Goal: Information Seeking & Learning: Learn about a topic

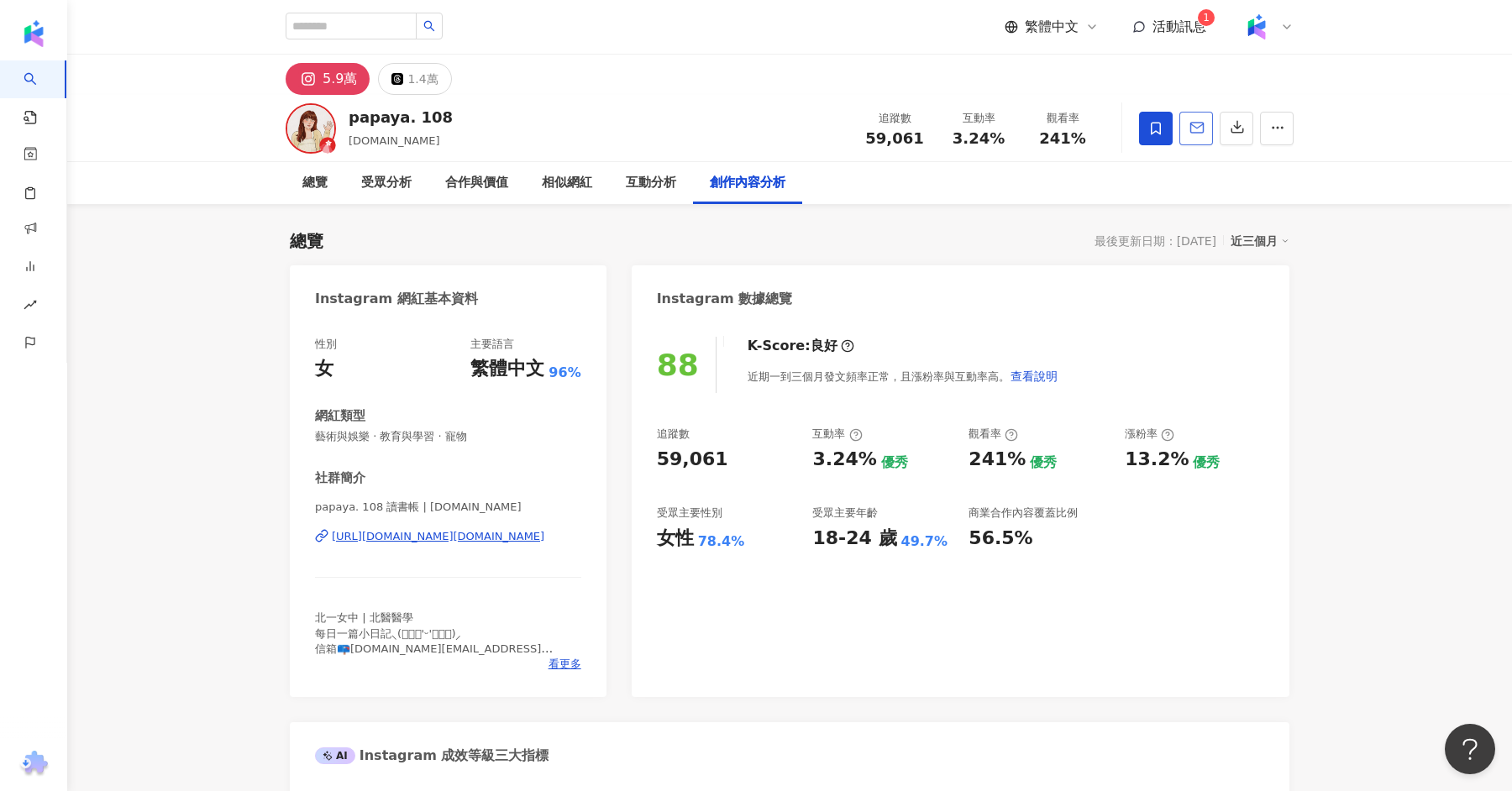
click at [1192, 131] on icon "button" at bounding box center [1198, 127] width 13 height 10
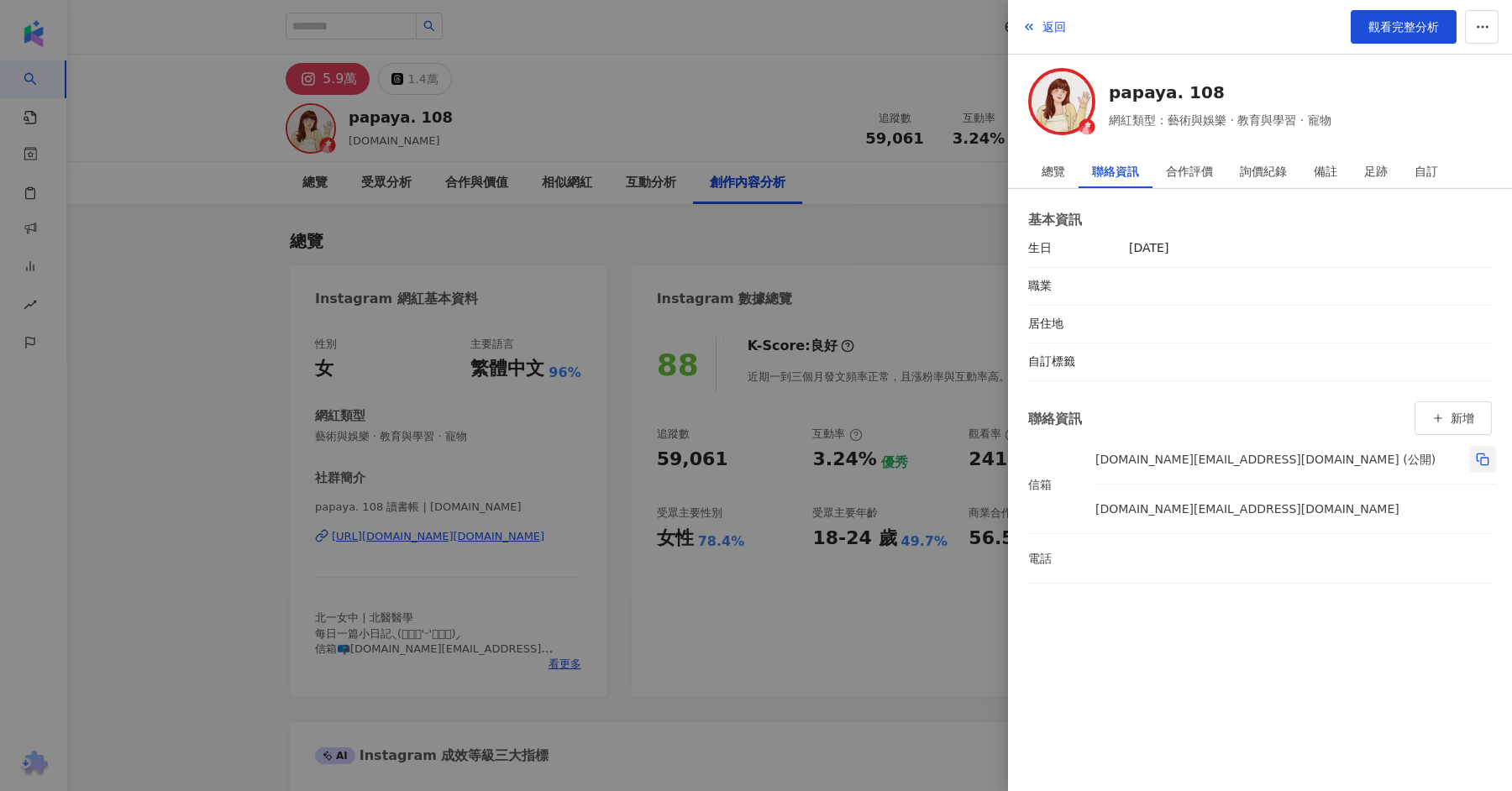
click at [1481, 458] on rect "button" at bounding box center [1485, 461] width 7 height 7
click at [196, 356] on div at bounding box center [756, 396] width 1512 height 791
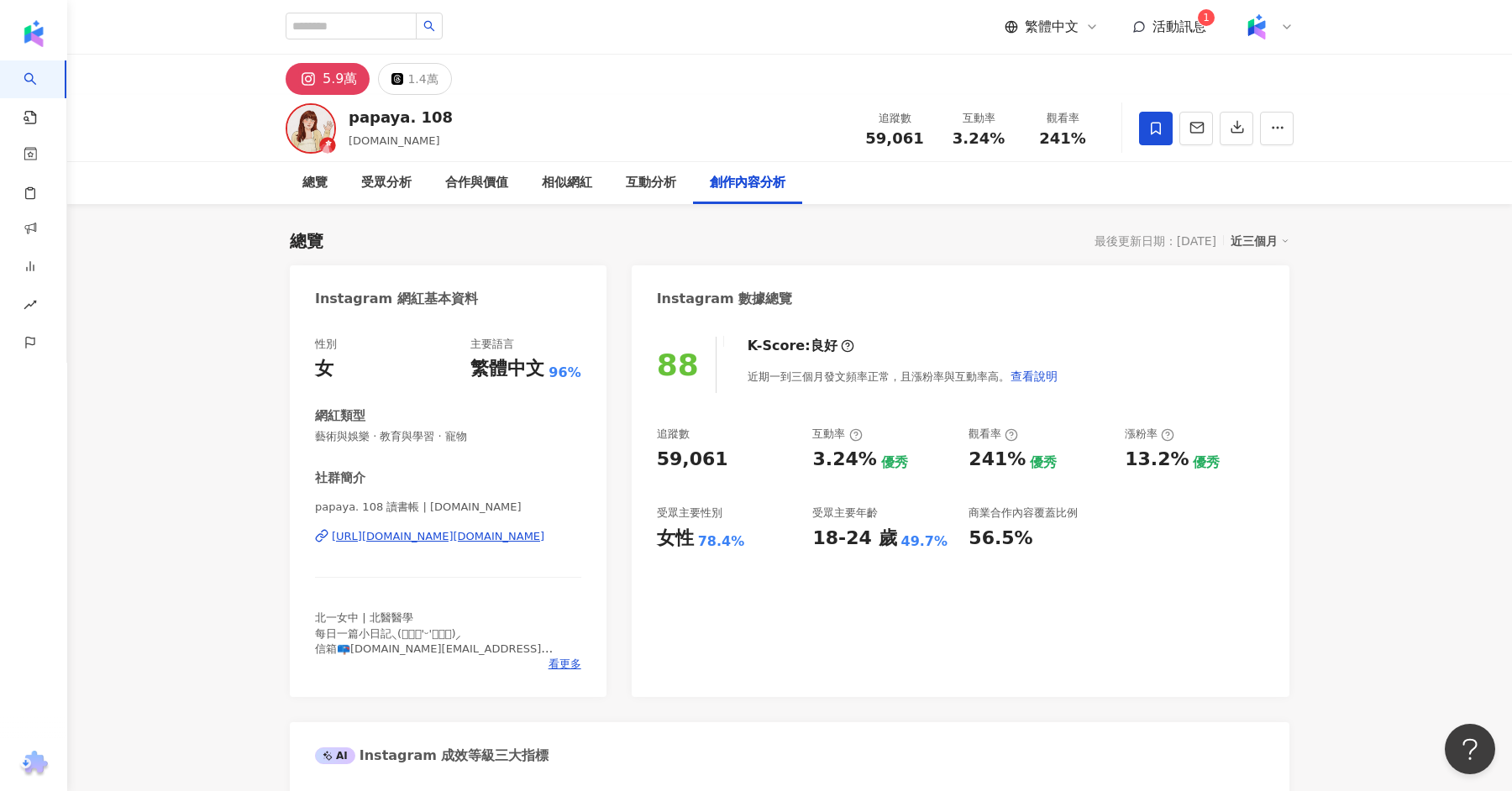
click at [398, 533] on div "https://www.instagram.com/papaya.108.study/" at bounding box center [437, 537] width 213 height 15
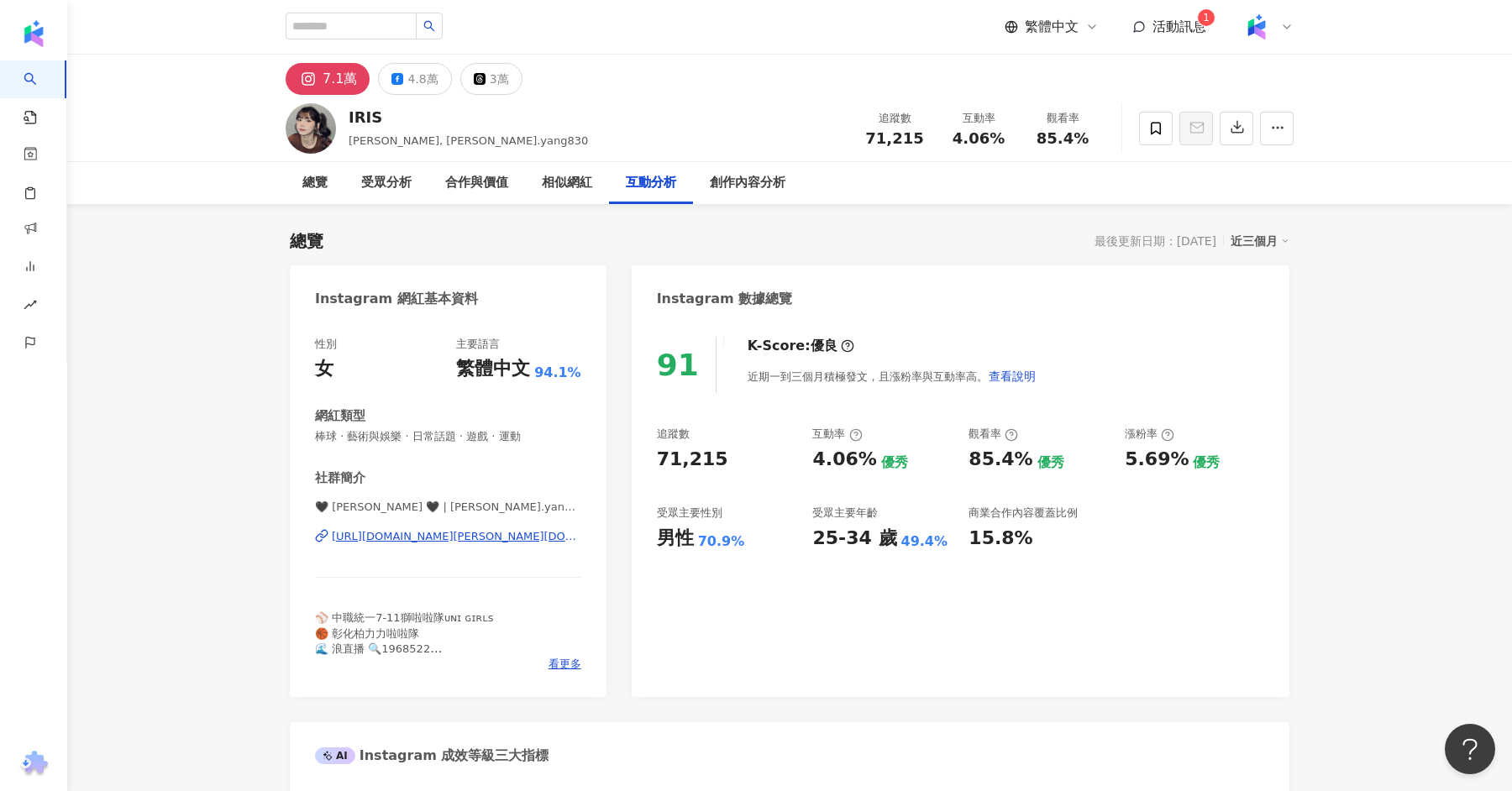
click at [462, 533] on div "https://www.instagram.com/han.yang830/" at bounding box center [456, 537] width 250 height 15
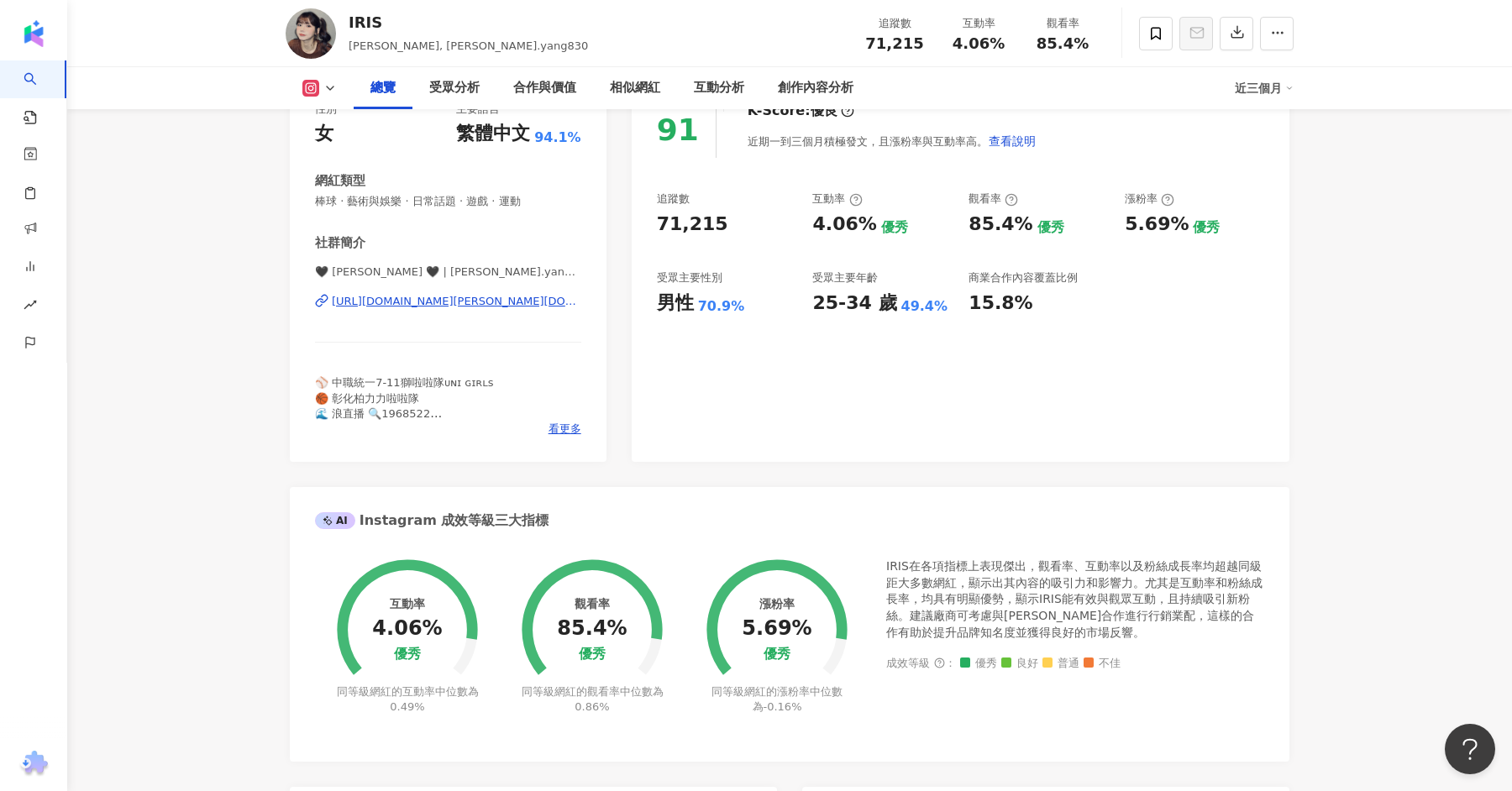
scroll to position [404, 0]
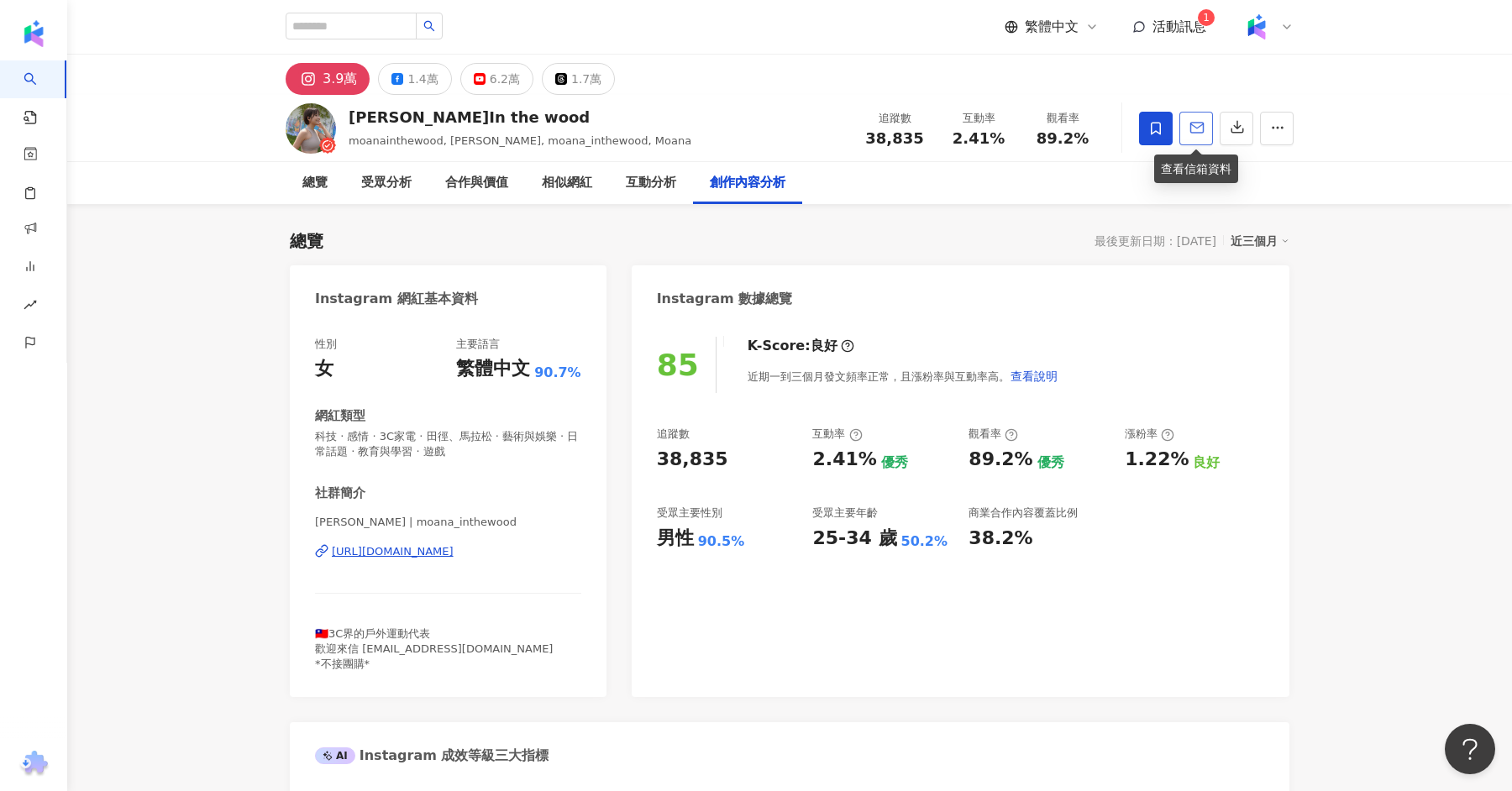
click at [1206, 135] on button "button" at bounding box center [1196, 128] width 33 height 33
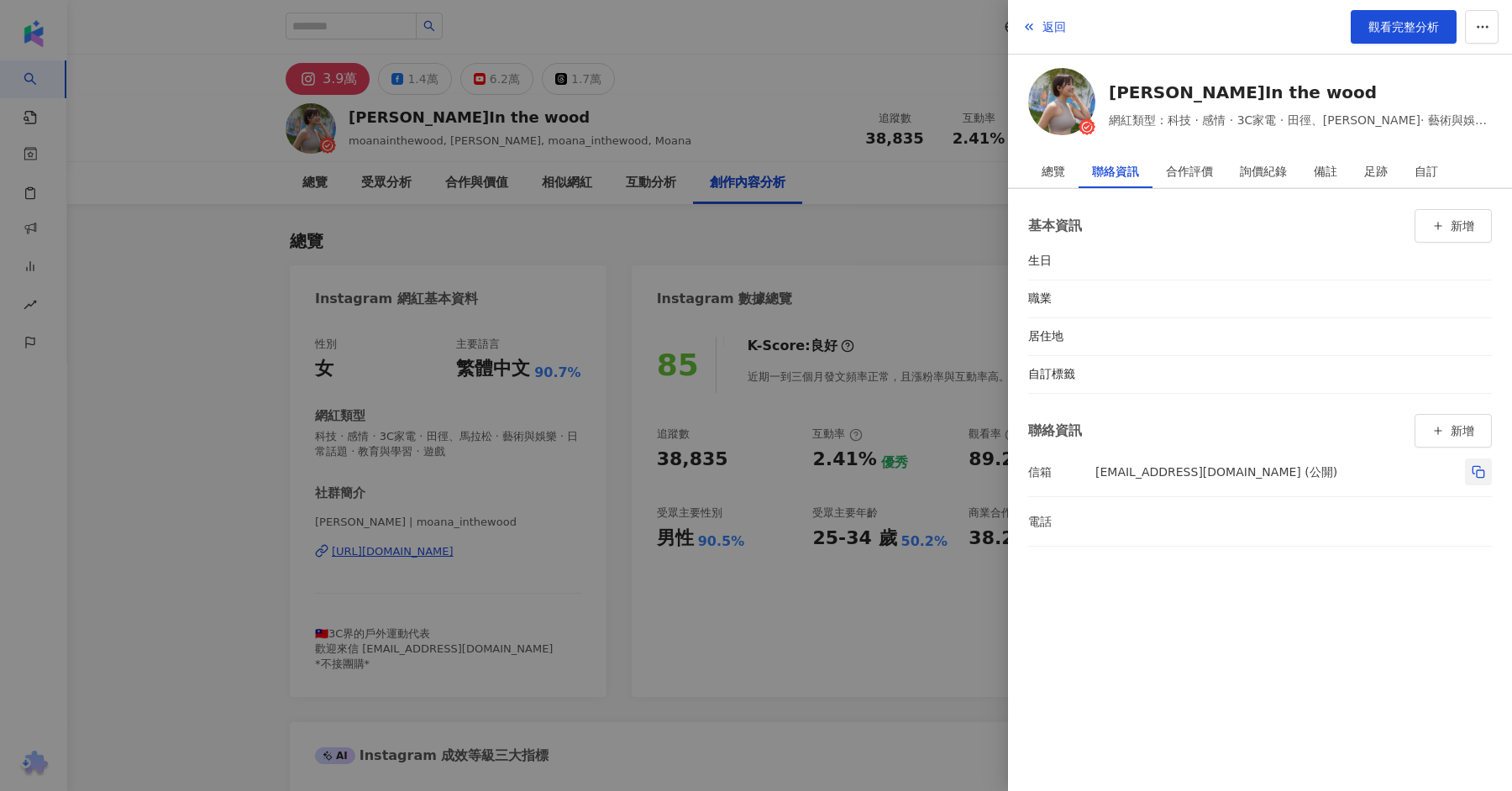
click at [1472, 473] on icon "button" at bounding box center [1479, 472] width 13 height 13
click at [139, 246] on div at bounding box center [756, 396] width 1512 height 791
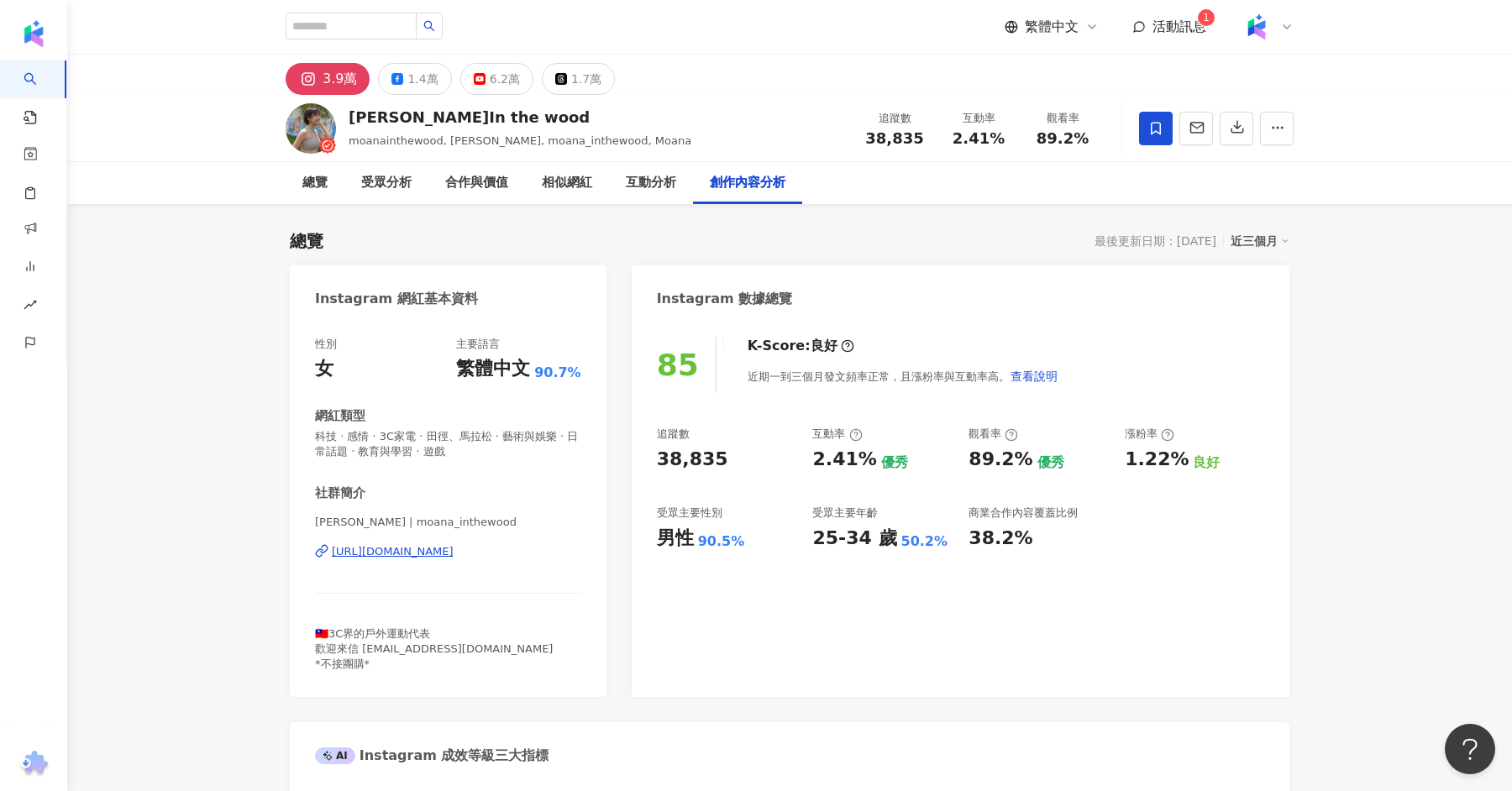
click at [380, 545] on div "https://www.instagram.com/moana_inthewood/" at bounding box center [392, 551] width 122 height 15
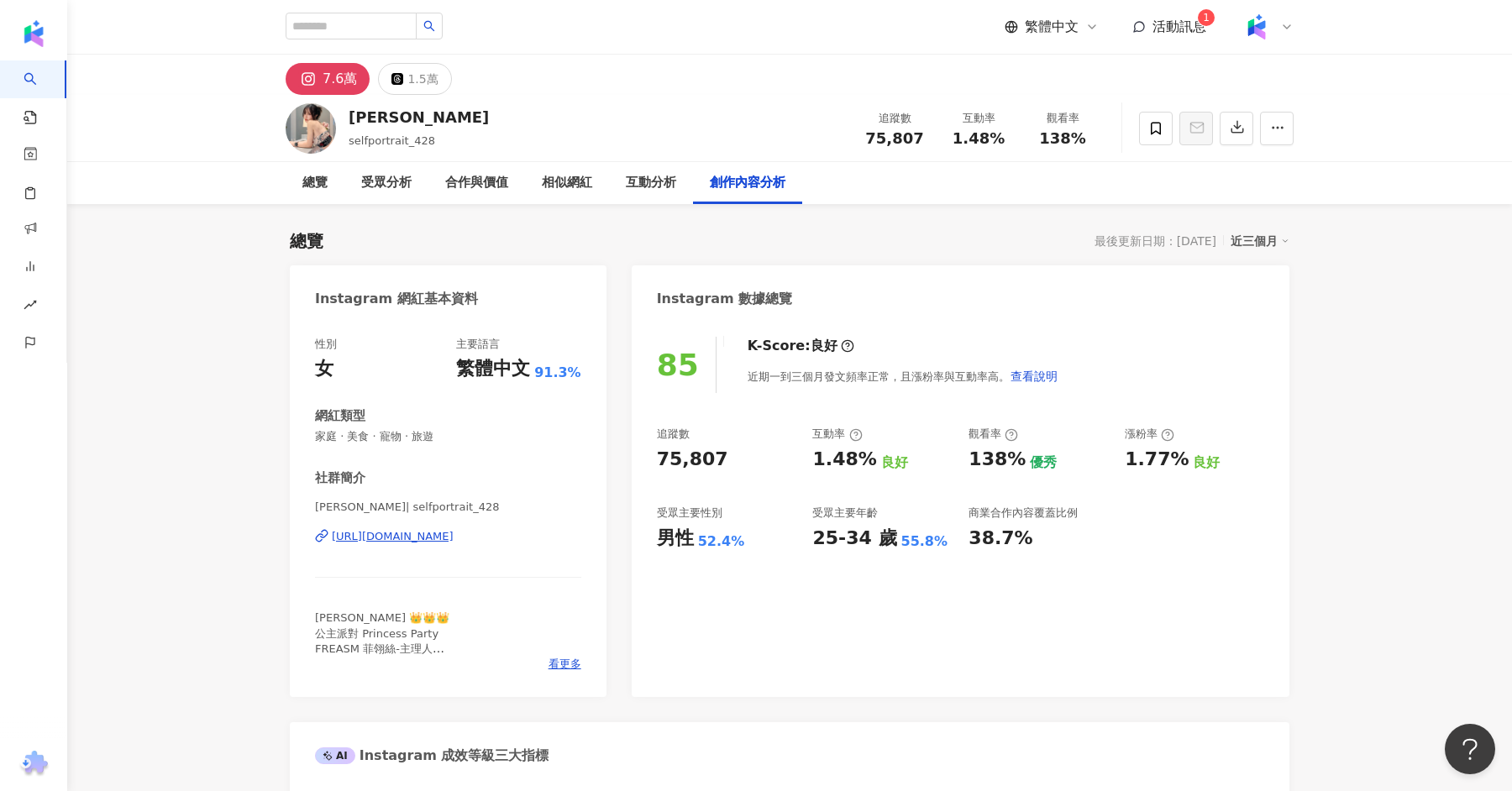
click at [453, 531] on div "https://www.instagram.com/selfportrait_428/" at bounding box center [392, 537] width 122 height 15
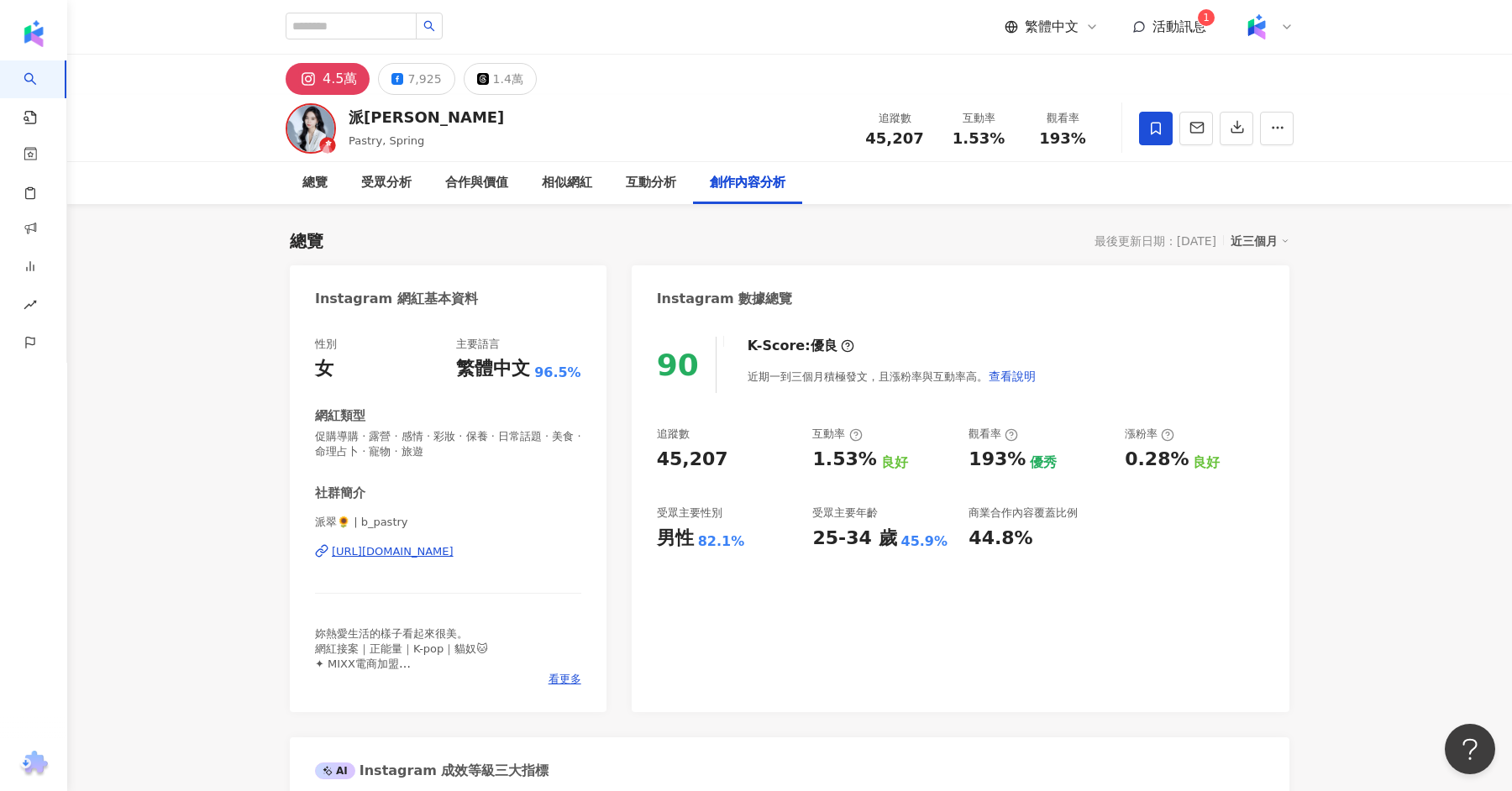
click at [391, 559] on div "https://www.instagram.com/b_pastry/" at bounding box center [392, 551] width 122 height 15
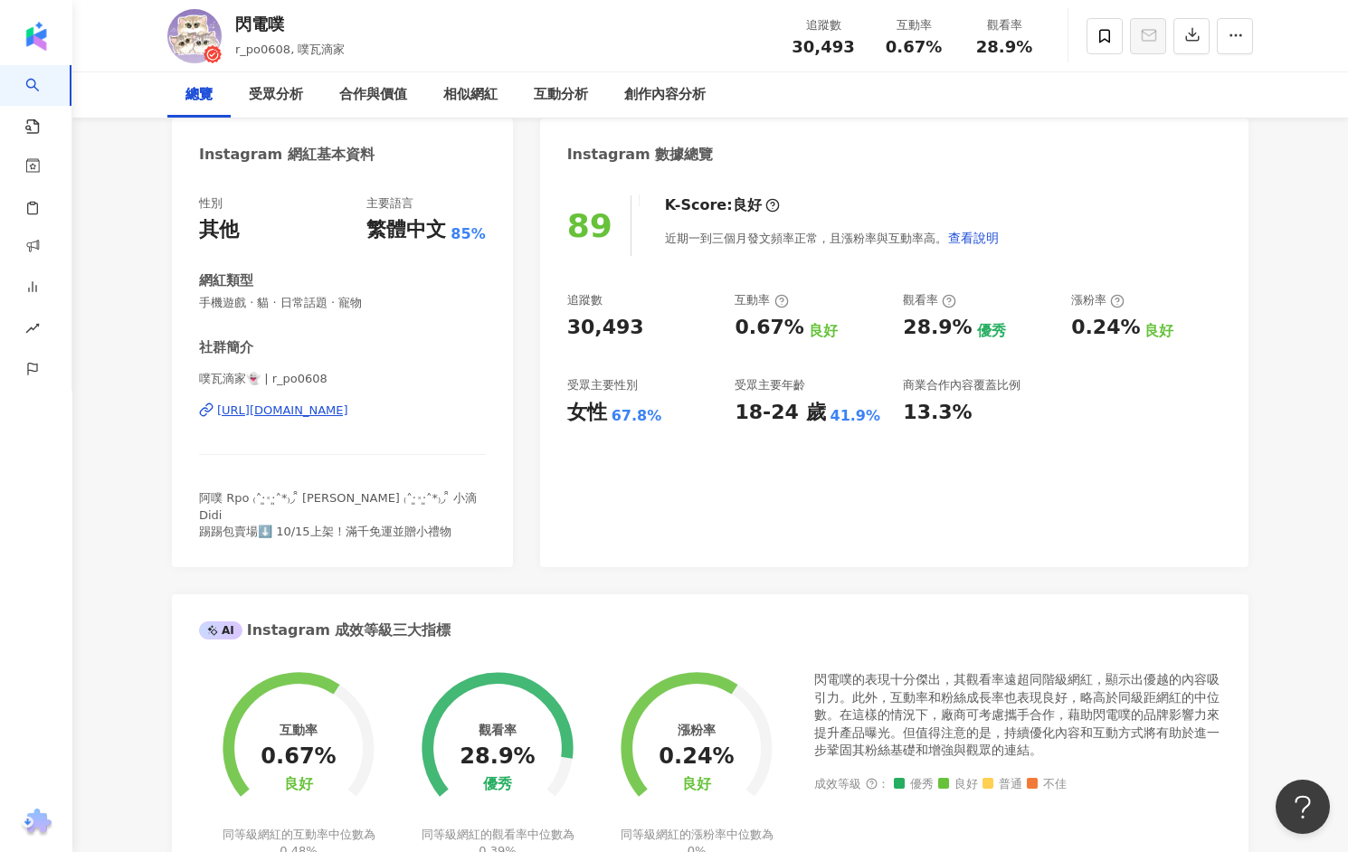
scroll to position [33, 0]
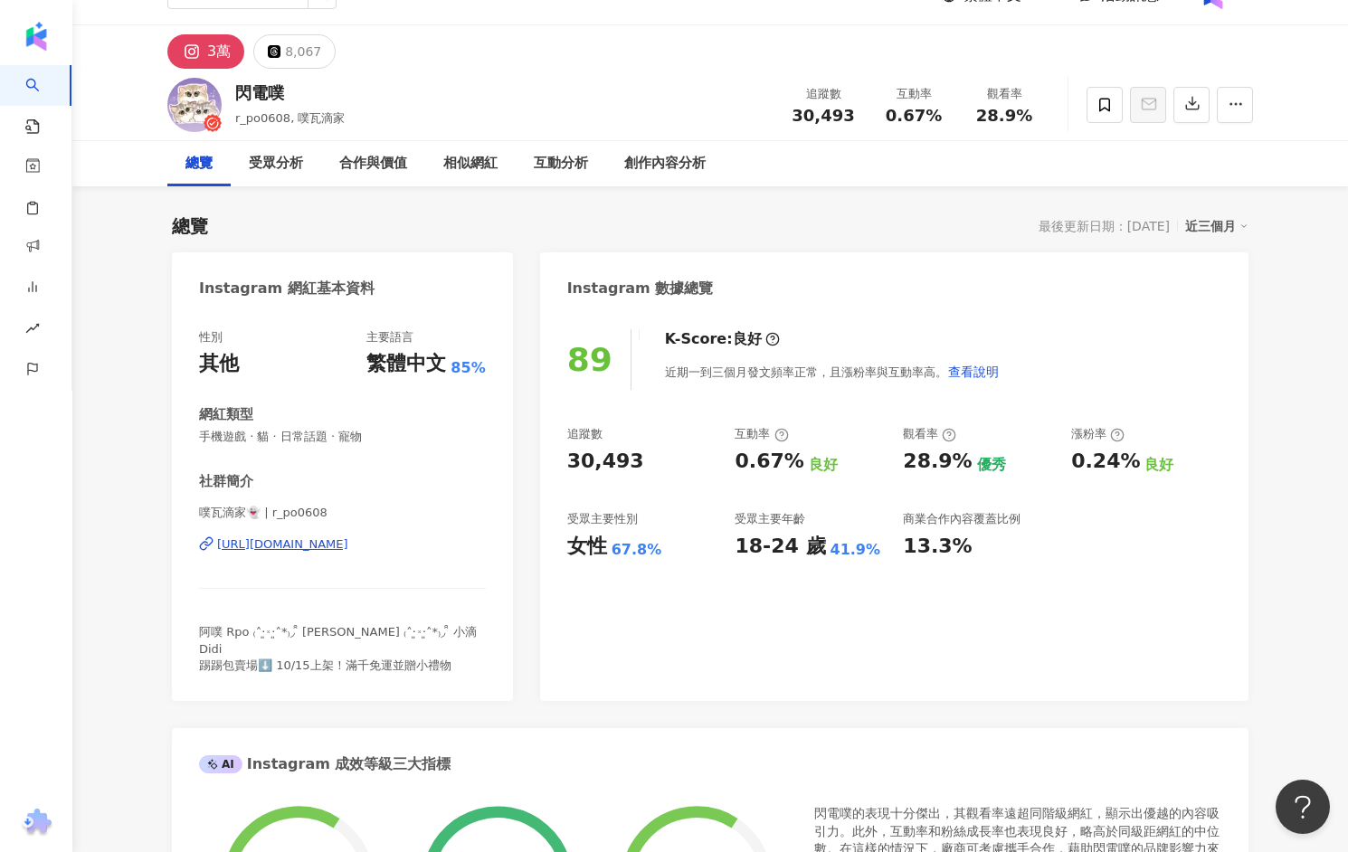
click at [298, 543] on div "https://www.instagram.com/r_po0608/" at bounding box center [282, 544] width 131 height 16
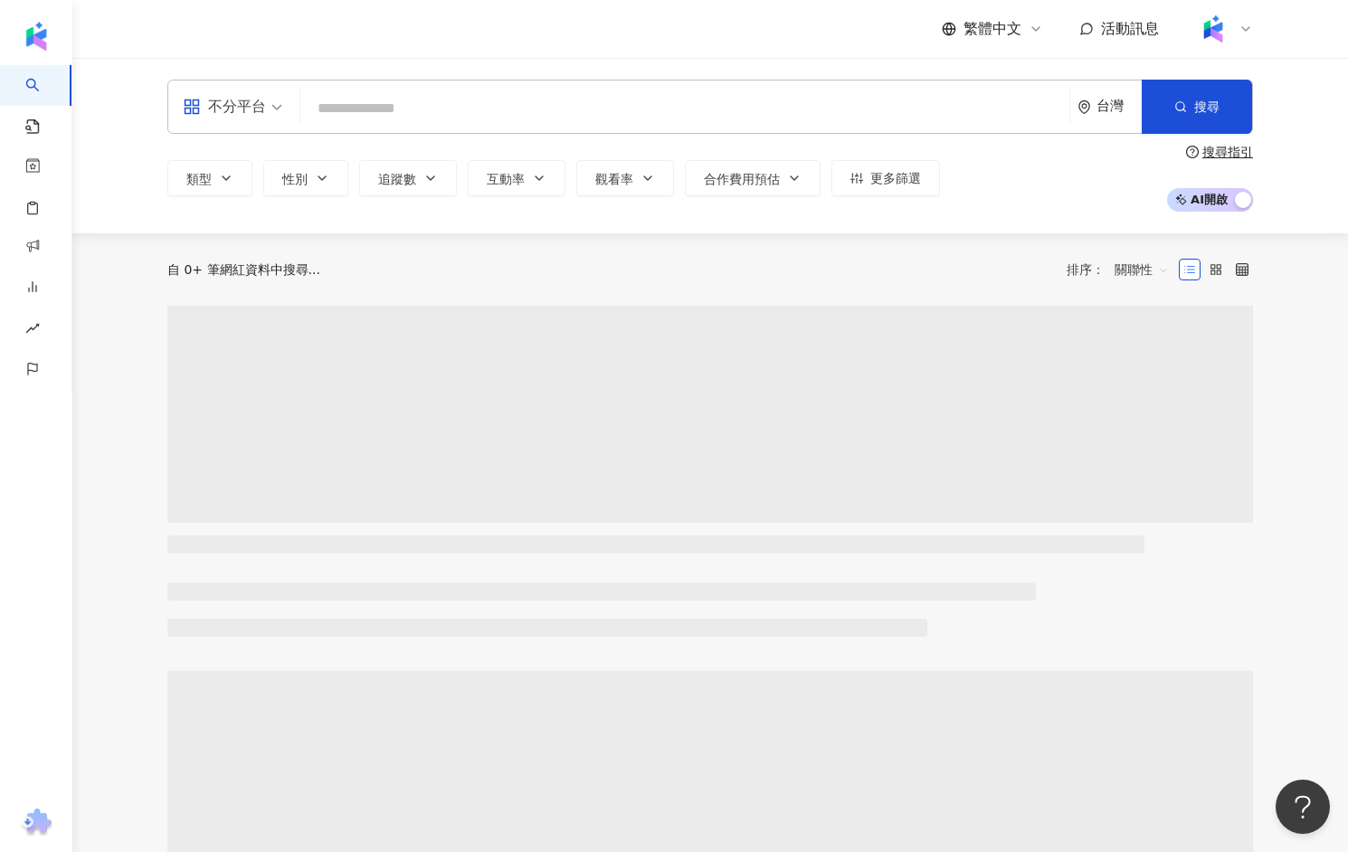
click at [400, 111] on input "search" at bounding box center [685, 108] width 754 height 34
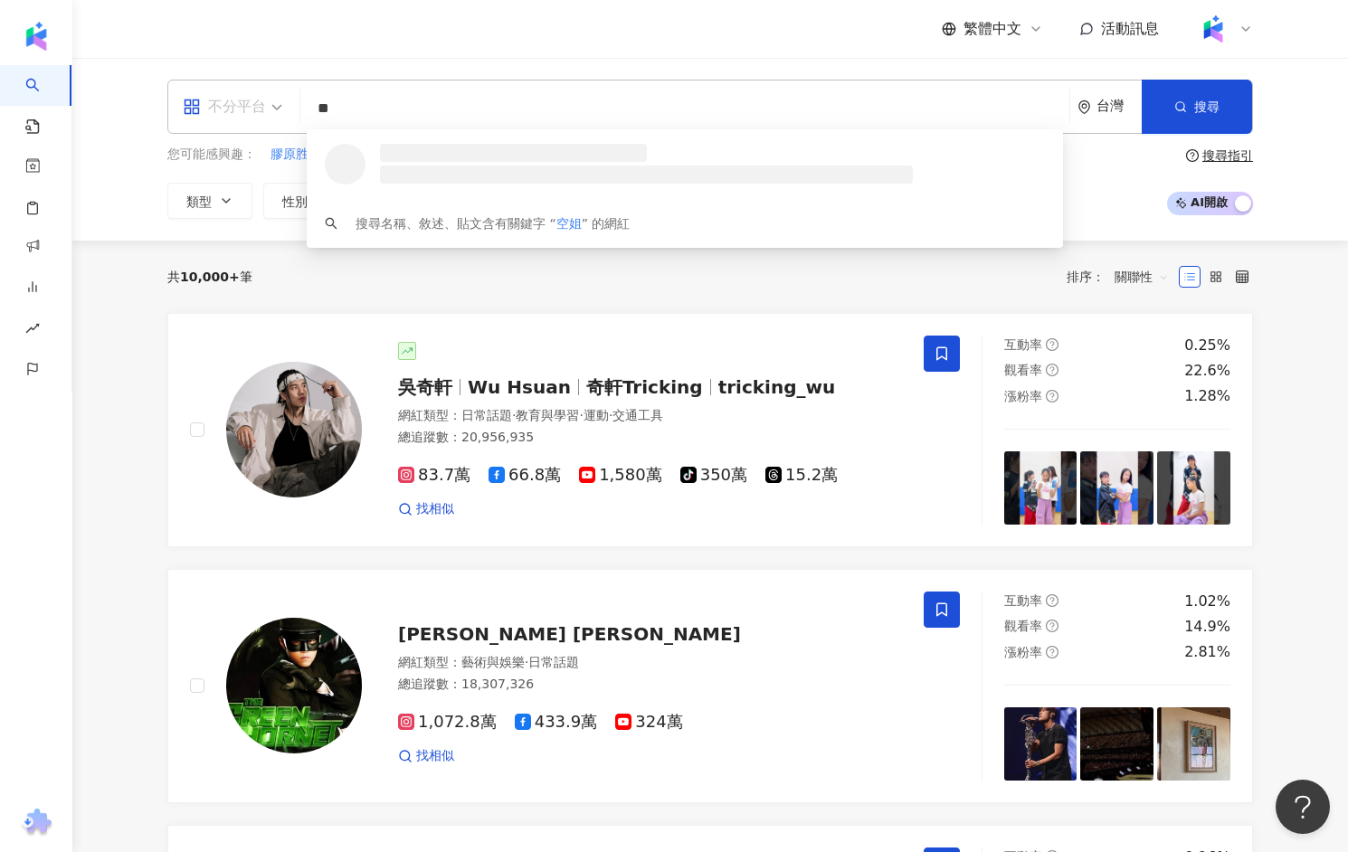
click at [264, 114] on div "不分平台" at bounding box center [224, 106] width 83 height 29
type input "**"
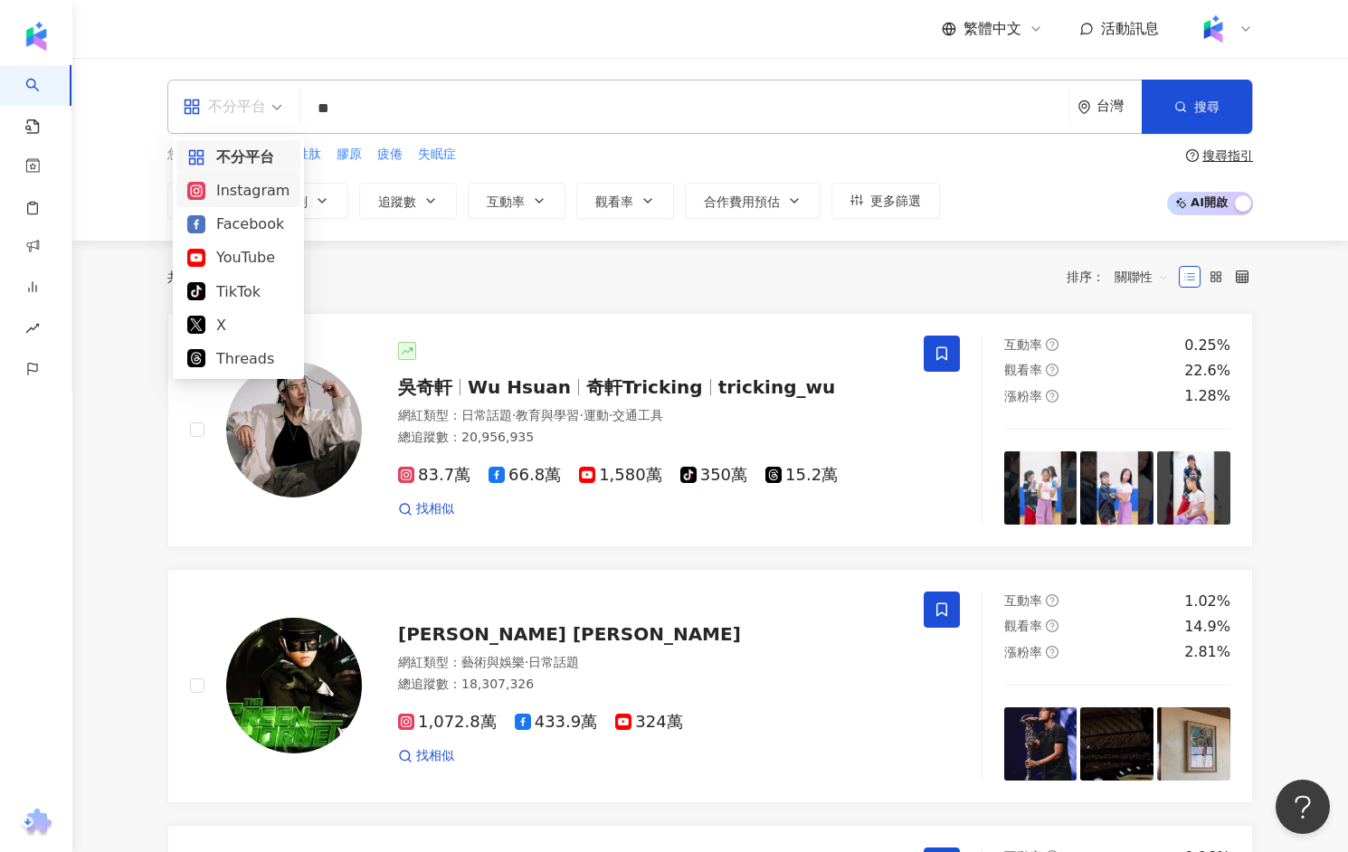
click at [261, 201] on div "Instagram" at bounding box center [238, 190] width 102 height 23
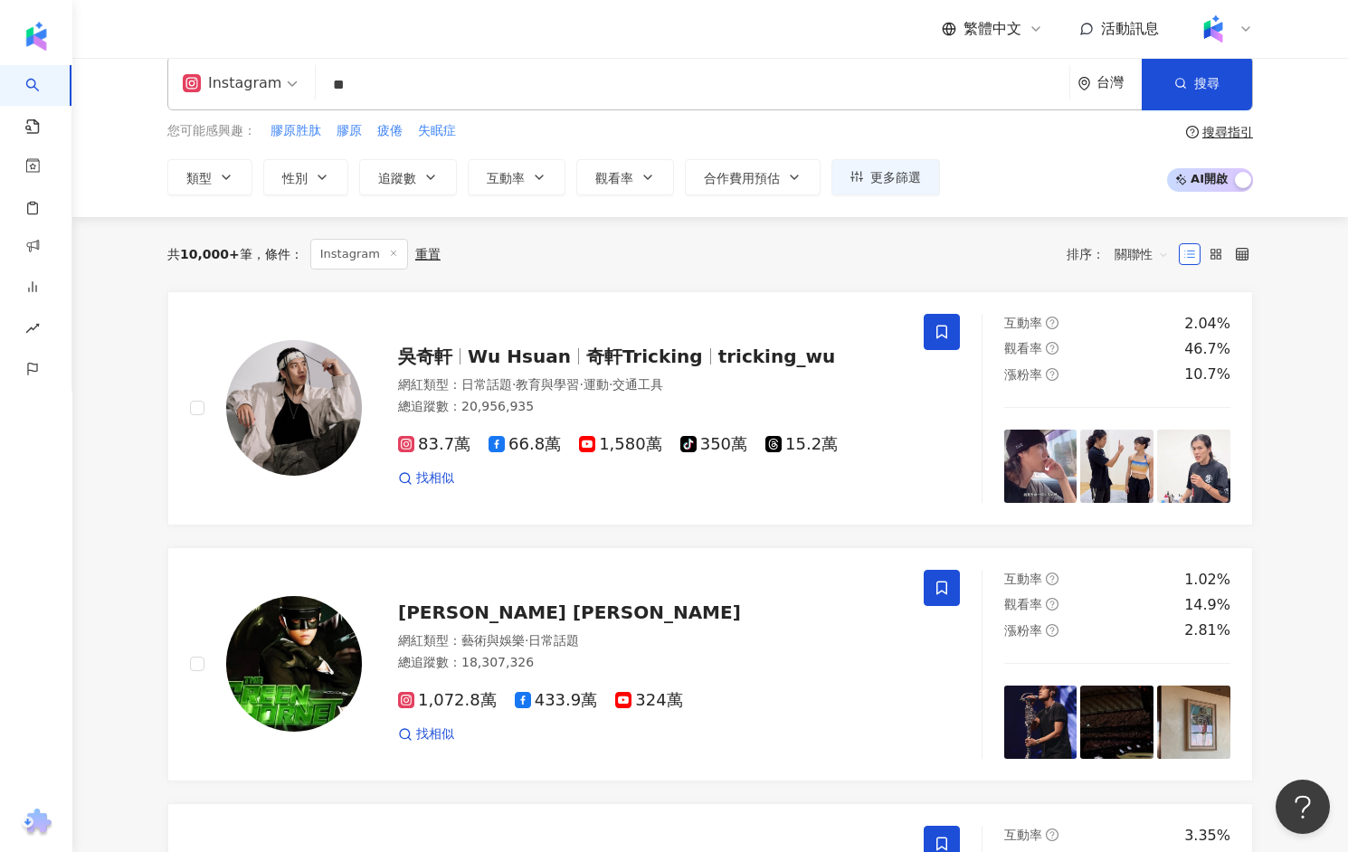
scroll to position [27, 0]
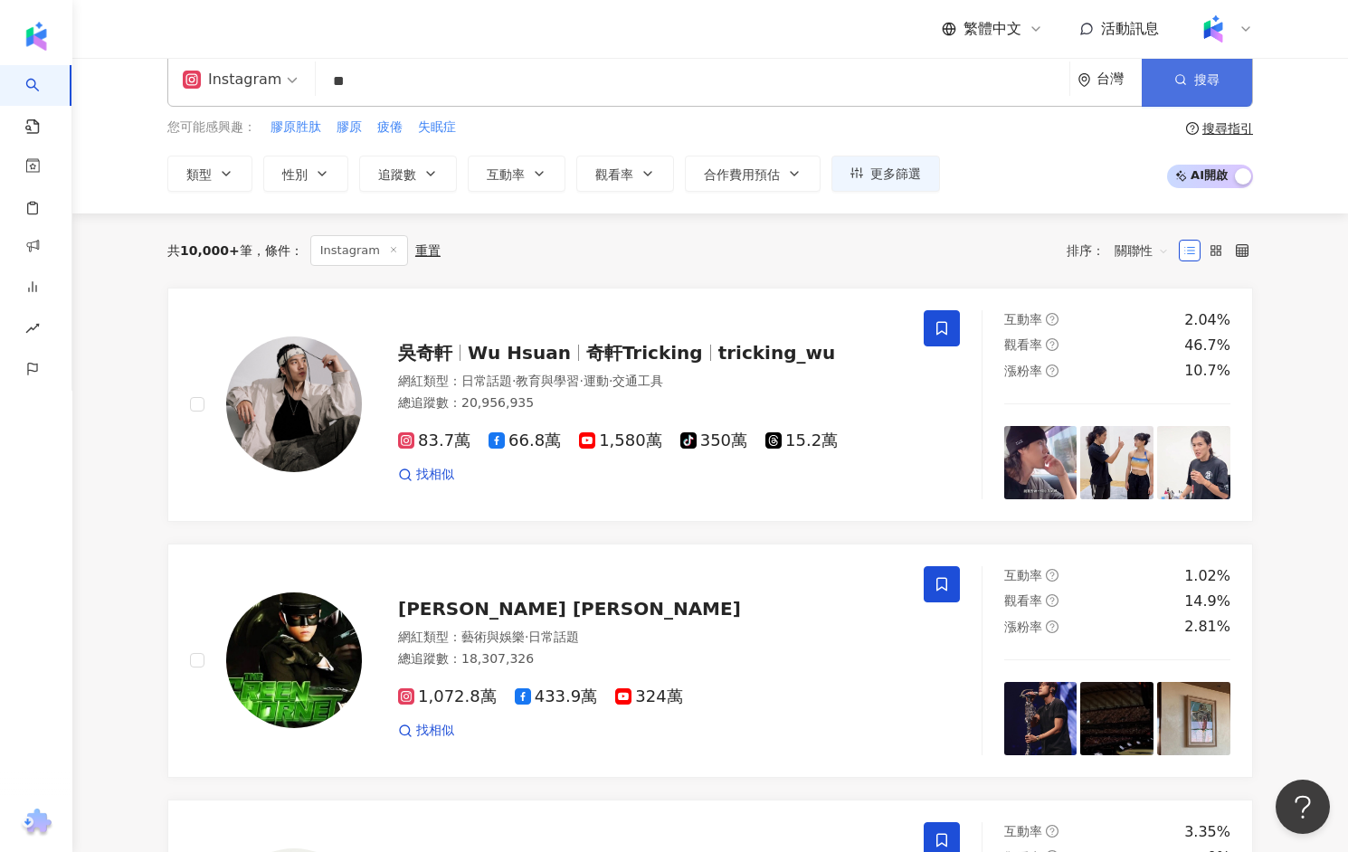
click at [1194, 71] on button "搜尋" at bounding box center [1197, 79] width 110 height 54
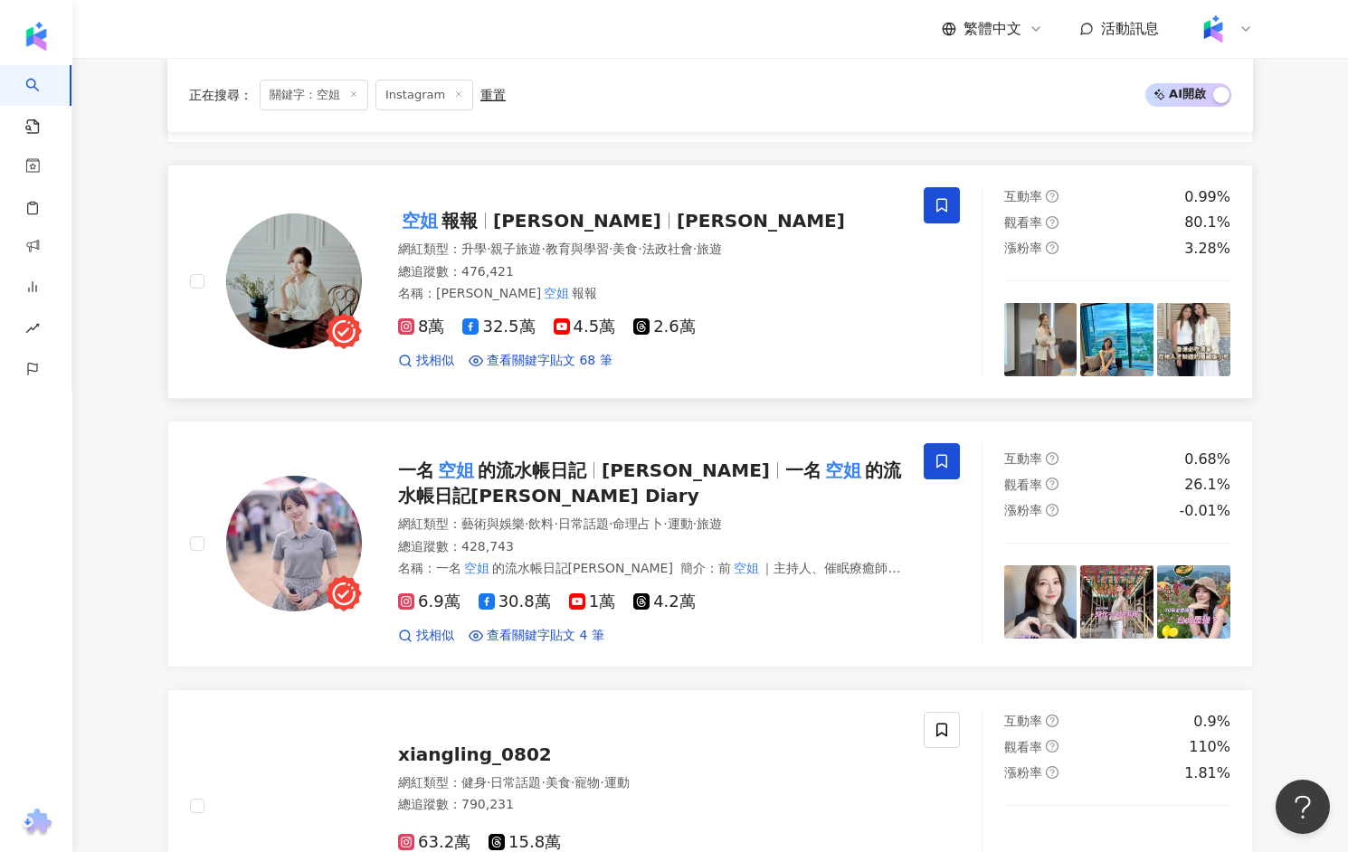
scroll to position [886, 0]
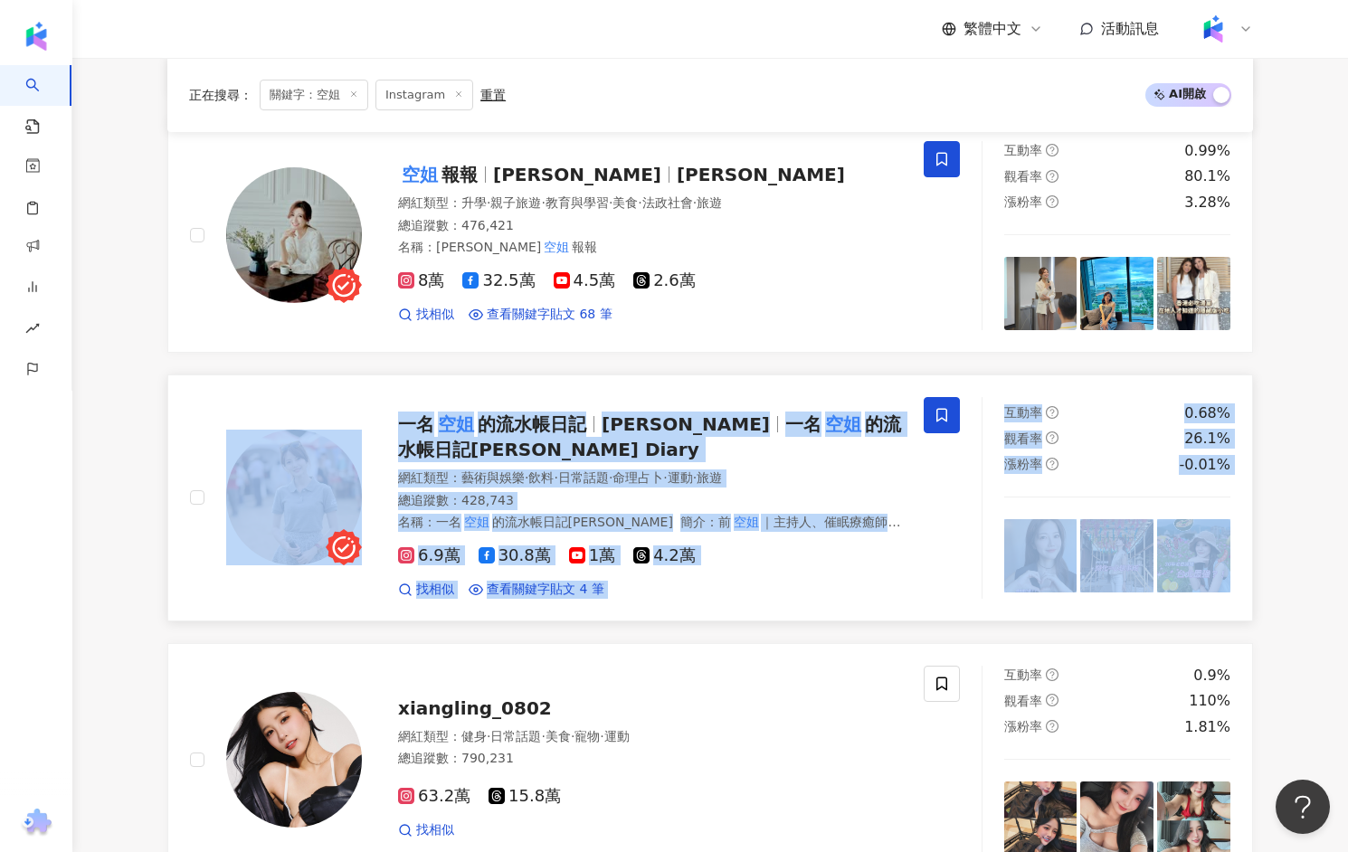
click at [470, 616] on link "一名 空姐 的流水帳日記 Zoe 一名 空姐 的流水帳日記Zoe’s Diary 網紅類型 ： 藝術與娛樂 · 飲料 · 日常話題 · 命理占卜 · 運動 ·…" at bounding box center [710, 498] width 1086 height 247
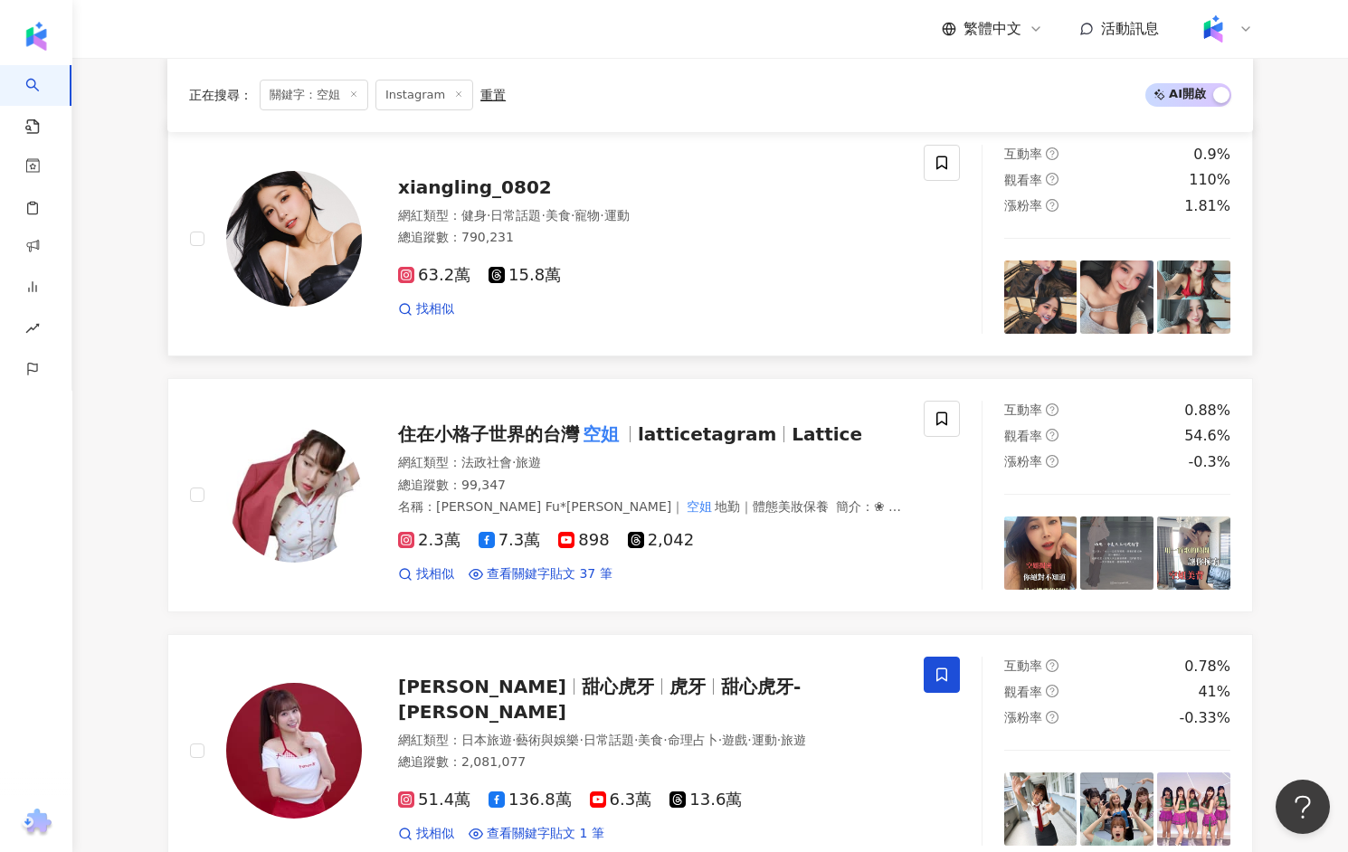
scroll to position [1424, 0]
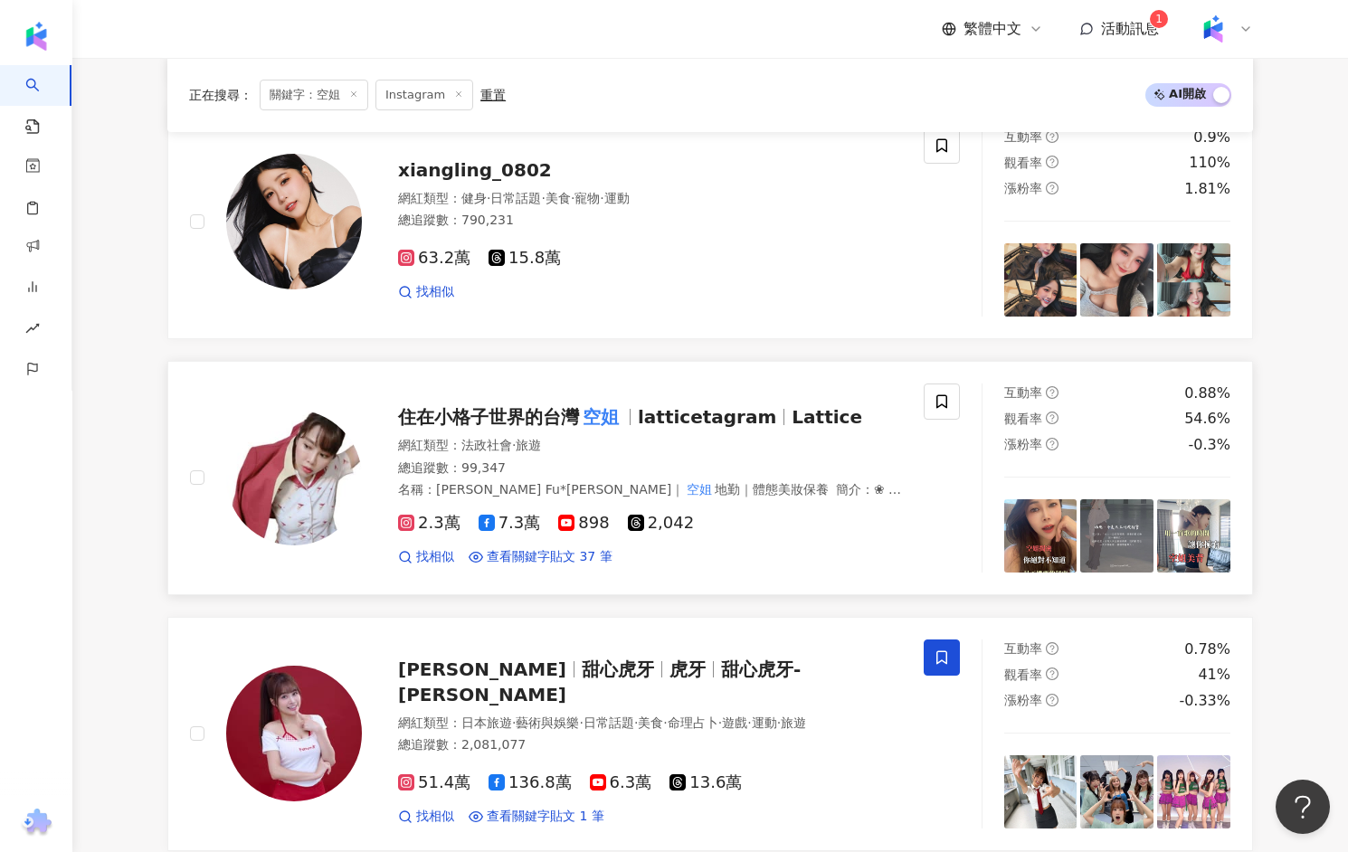
click at [551, 406] on span "住在小格子世界的台灣" at bounding box center [488, 417] width 181 height 22
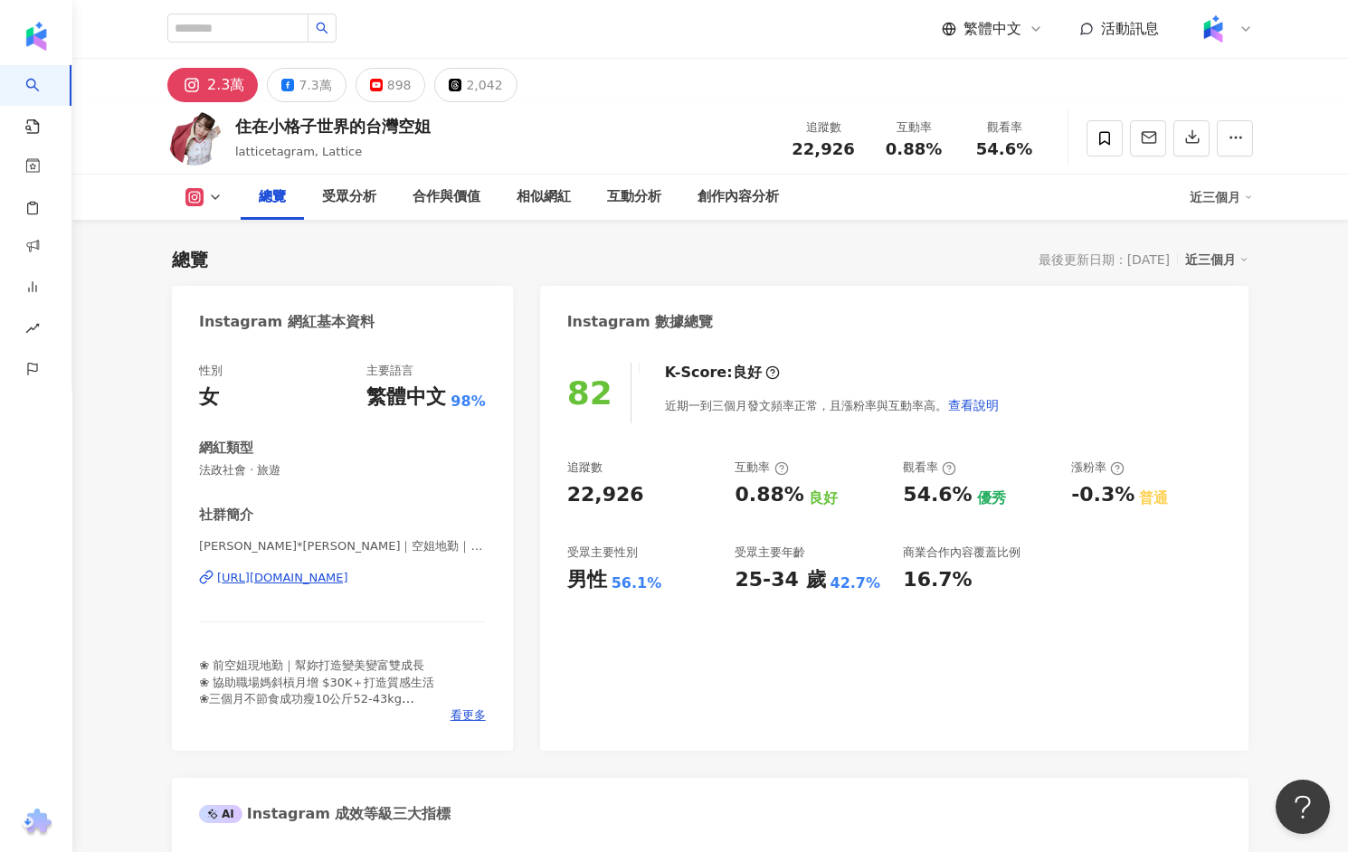
click at [348, 577] on div "[URL][DOMAIN_NAME]" at bounding box center [282, 578] width 131 height 16
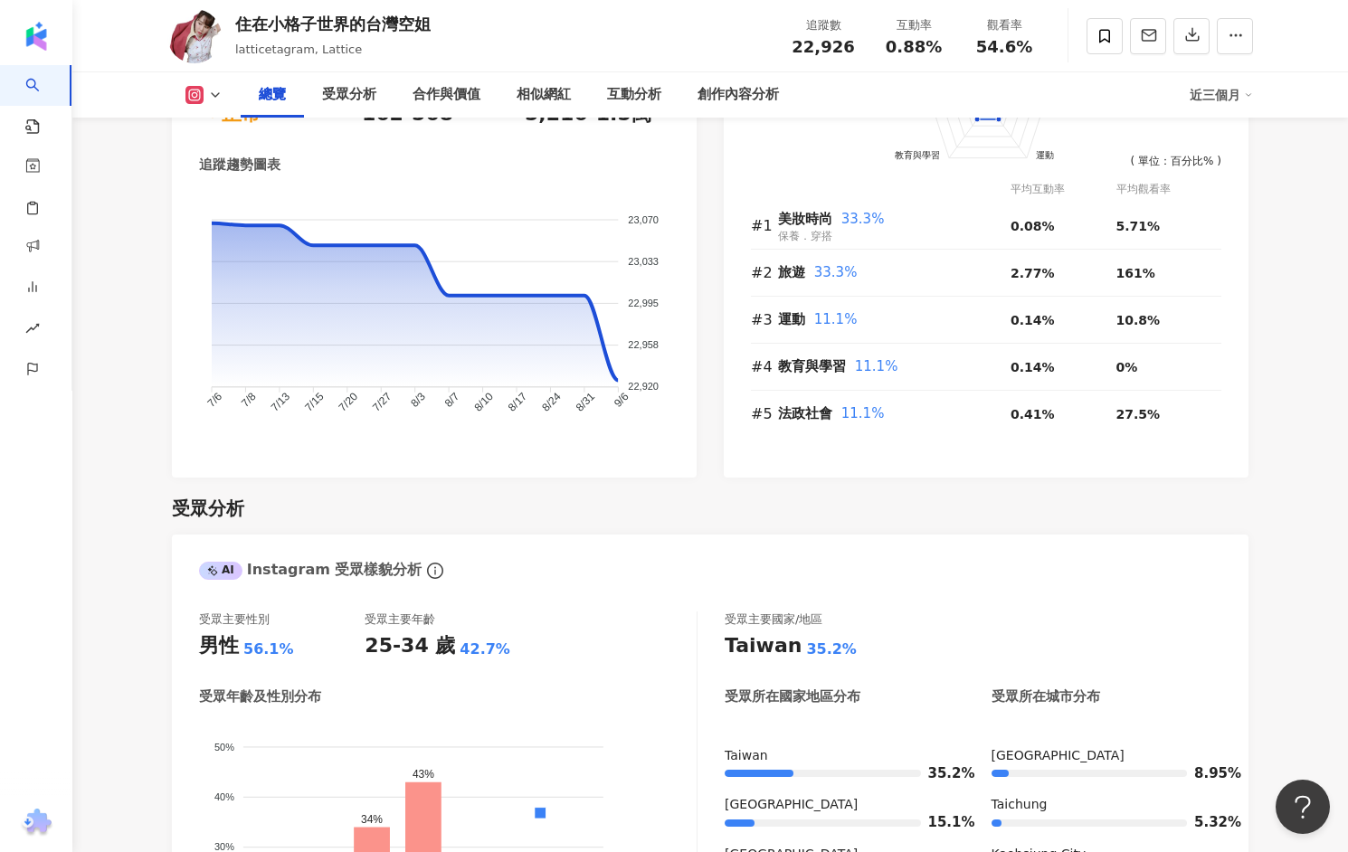
scroll to position [1187, 0]
